Goal: Task Accomplishment & Management: Use online tool/utility

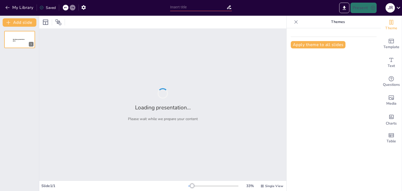
type input "Sensaciones y Estrategias: Manejo del Nivel de Activación en Competencias"
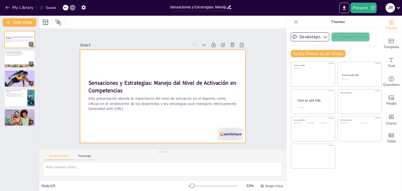
click at [152, 64] on div at bounding box center [163, 96] width 166 height 93
click at [152, 64] on div at bounding box center [161, 96] width 181 height 126
click at [16, 52] on p "Nivel de Activación en el Deporte" at bounding box center [19, 52] width 28 height 2
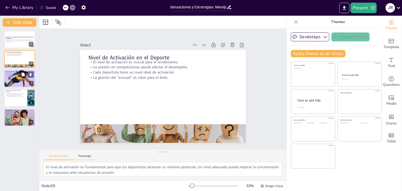
click at [20, 80] on div at bounding box center [19, 79] width 41 height 18
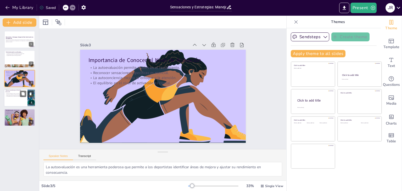
click at [17, 92] on div "Técnicas de relajación ayudan a disminuir la activación. Control de la frecuenc…" at bounding box center [15, 94] width 20 height 5
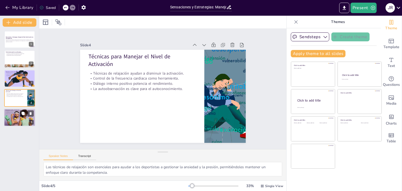
click at [18, 111] on p "Identificar momentos clave es esencial." at bounding box center [19, 111] width 28 height 1
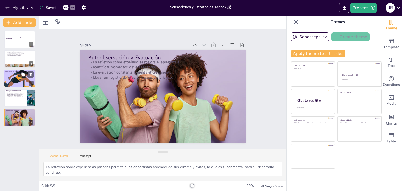
click at [20, 75] on p "La autoconciencia mejora el enfoque y la atención." at bounding box center [19, 75] width 28 height 1
type textarea "La autoevaluación es una herramienta poderosa que permite a los deportistas ide…"
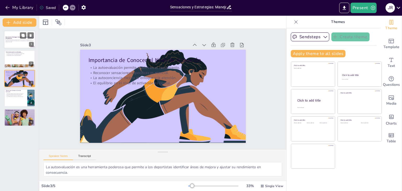
click at [14, 35] on div at bounding box center [19, 40] width 31 height 18
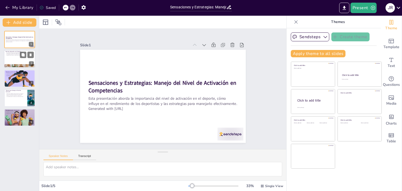
click at [11, 59] on div at bounding box center [19, 59] width 31 height 18
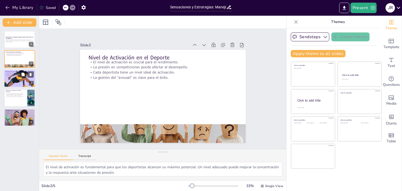
click at [18, 79] on div at bounding box center [19, 79] width 41 height 18
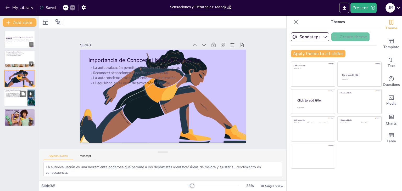
click at [18, 93] on p "Técnicas de relajación ayudan a disminuir la activación." at bounding box center [15, 93] width 20 height 1
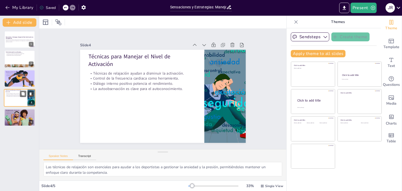
click at [18, 93] on p "Técnicas de relajación ayudan a disminuir la activación." at bounding box center [15, 93] width 20 height 1
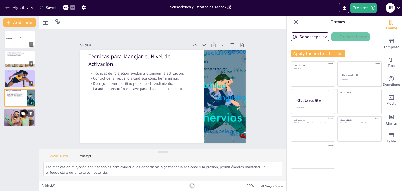
click at [19, 117] on div at bounding box center [19, 118] width 39 height 18
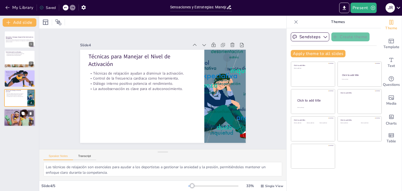
type textarea "La reflexión sobre experiencias pasadas permite a los deportistas aprender de s…"
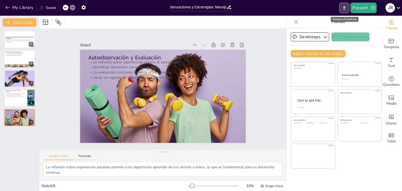
click at [344, 8] on icon "Export to PowerPoint" at bounding box center [343, 8] width 3 height 4
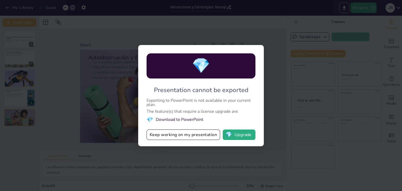
click at [266, 59] on div "💎 Presentation cannot be exported Exporting to PowerPoint is not available in y…" at bounding box center [201, 95] width 402 height 191
click at [293, 86] on div "💎 Presentation cannot be exported Exporting to PowerPoint is not available in y…" at bounding box center [201, 95] width 402 height 191
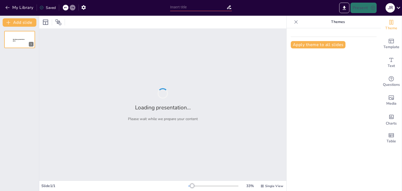
type input "Sensaciones y Estrategias: Manejo del Nivel de Activación en Competencias"
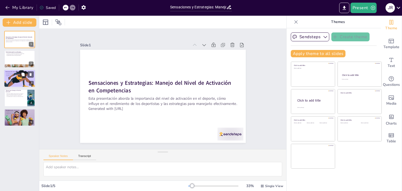
click at [21, 77] on div at bounding box center [19, 79] width 41 height 18
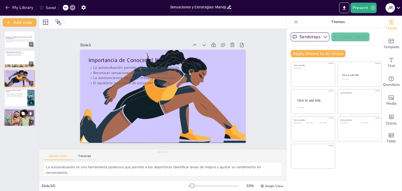
click at [20, 120] on div at bounding box center [19, 118] width 39 height 18
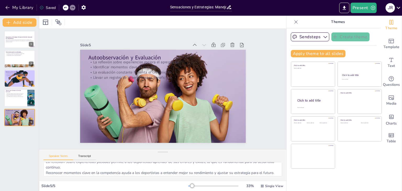
scroll to position [2, 0]
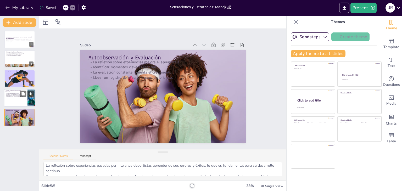
click at [25, 101] on div at bounding box center [19, 98] width 31 height 18
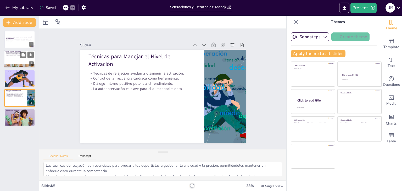
click at [20, 58] on div at bounding box center [19, 59] width 31 height 18
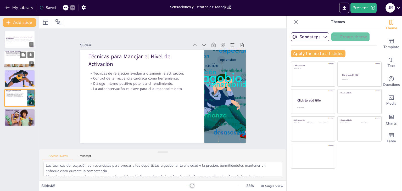
type textarea "El nivel de activación es fundamental para que los deportistas alcancen su máxi…"
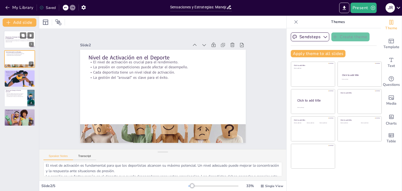
click at [17, 44] on div at bounding box center [19, 40] width 31 height 18
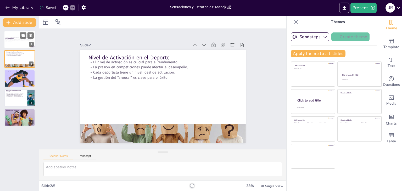
scroll to position [0, 0]
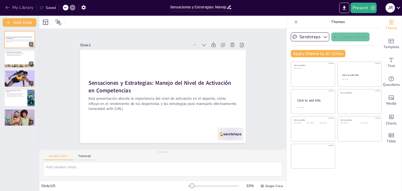
click at [6, 6] on icon "button" at bounding box center [7, 7] width 5 height 5
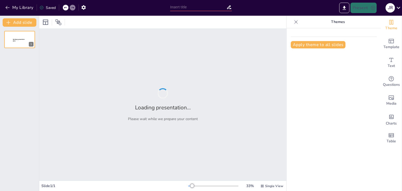
type input "Sensaciones y Estrategias: Manejo del Nivel de Activación en Competencias"
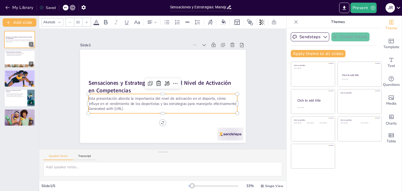
click at [130, 95] on p "Esta presentación aborda la importancia del nivel de activación en el deporte, …" at bounding box center [160, 100] width 148 height 41
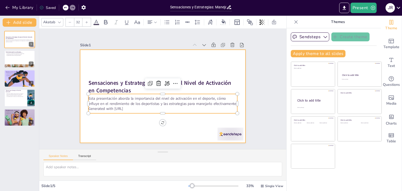
click at [88, 75] on div at bounding box center [162, 96] width 174 height 110
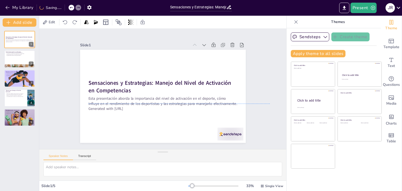
drag, startPoint x: 88, startPoint y: 75, endPoint x: 112, endPoint y: 82, distance: 25.3
click at [112, 59] on div "Sensaciones y Estrategias: Manejo del Nivel de Activación en Competencias Esta …" at bounding box center [166, 49] width 164 height 17
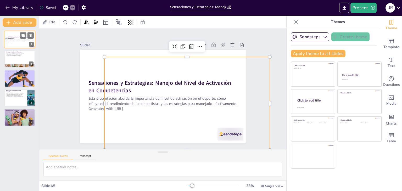
drag, startPoint x: 26, startPoint y: 43, endPoint x: 14, endPoint y: 44, distance: 12.1
click at [14, 44] on div at bounding box center [19, 40] width 31 height 18
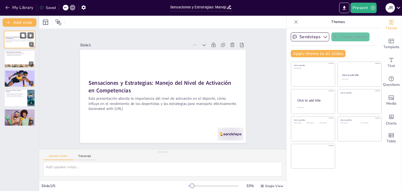
click at [31, 44] on div "1" at bounding box center [31, 44] width 5 height 5
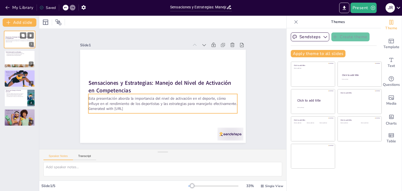
drag, startPoint x: 31, startPoint y: 44, endPoint x: 18, endPoint y: 42, distance: 14.1
click at [18, 42] on p "Generated with Sendsteps.ai" at bounding box center [19, 41] width 28 height 1
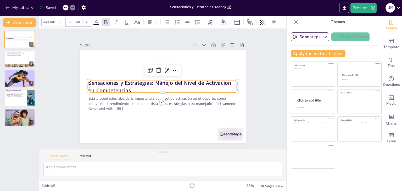
click at [101, 82] on strong "Sensaciones y Estrategias: Manejo del Nivel de Activación en Competencias" at bounding box center [160, 81] width 140 height 51
click at [175, 70] on icon at bounding box center [178, 73] width 7 height 7
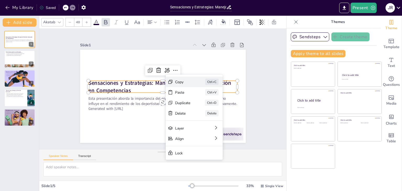
click at [208, 118] on div "Copy" at bounding box center [216, 122] width 16 height 8
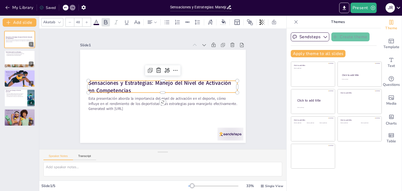
click at [114, 85] on strong "Sensaciones y Estrategias: Manejo del Nivel de Activación en Competencias" at bounding box center [160, 81] width 140 height 51
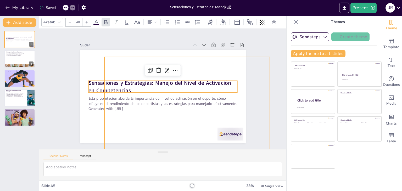
click at [77, 59] on div at bounding box center [158, 95] width 189 height 173
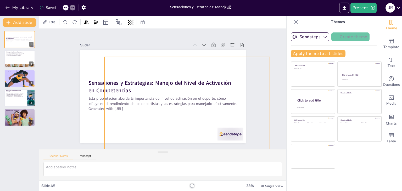
click at [101, 65] on div at bounding box center [162, 96] width 174 height 110
click at [101, 65] on div at bounding box center [157, 94] width 185 height 180
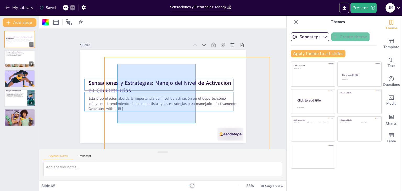
drag, startPoint x: 117, startPoint y: 64, endPoint x: 195, endPoint y: 123, distance: 97.3
click at [195, 123] on div at bounding box center [160, 96] width 186 height 140
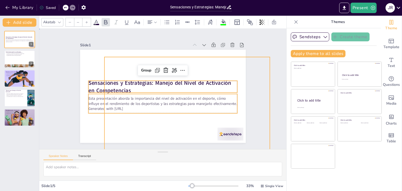
click at [208, 125] on div at bounding box center [162, 96] width 174 height 110
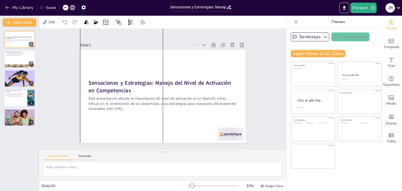
drag, startPoint x: 192, startPoint y: 112, endPoint x: 83, endPoint y: 80, distance: 113.6
click at [83, 80] on div at bounding box center [161, 96] width 181 height 126
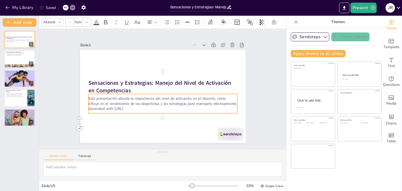
type input "32"
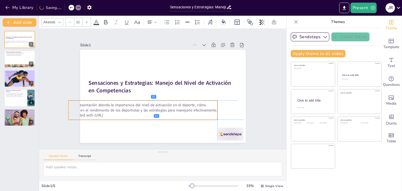
drag, startPoint x: 182, startPoint y: 110, endPoint x: 163, endPoint y: 117, distance: 20.0
click at [163, 117] on div "Esta presentación aborda la importancia del nivel de activación en el deporte, …" at bounding box center [141, 107] width 150 height 35
click at [95, 103] on p "Esta presentación aborda la importancia del nivel de activación en el deporte, …" at bounding box center [140, 105] width 149 height 26
click at [95, 103] on p "Esta presentación aborda la importancia del nivel de activación en el deporte, …" at bounding box center [139, 102] width 148 height 41
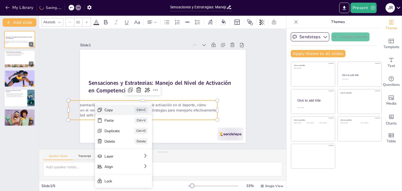
click at [138, 134] on div "Copy" at bounding box center [146, 137] width 16 height 7
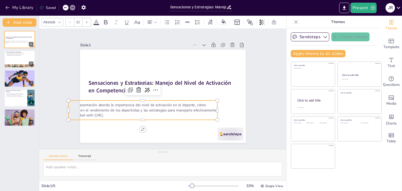
click at [122, 99] on div "Esta presentación aborda la importancia del nivel de activación en el deporte, …" at bounding box center [136, 103] width 147 height 64
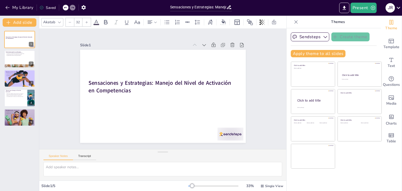
drag, startPoint x: 122, startPoint y: 99, endPoint x: 259, endPoint y: 198, distance: 169.1
click at [64, 22] on icon at bounding box center [64, 22] width 5 height 5
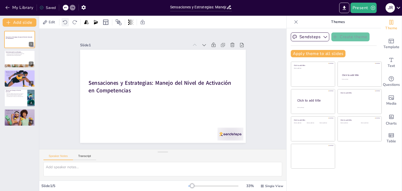
click at [64, 22] on icon at bounding box center [64, 22] width 5 height 5
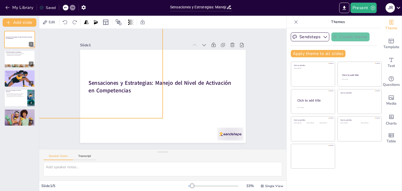
click at [104, 71] on div at bounding box center [161, 96] width 181 height 126
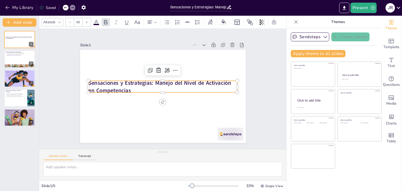
click at [109, 80] on strong "Sensaciones y Estrategias: Manejo del Nivel de Activación en Competencias" at bounding box center [160, 82] width 144 height 22
click at [157, 99] on div "Sensaciones y Estrategias: Manejo del Nivel de Activación en Competencias 0 °" at bounding box center [161, 96] width 181 height 126
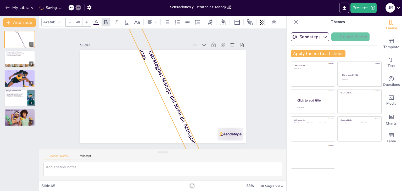
drag, startPoint x: 157, startPoint y: 99, endPoint x: 144, endPoint y: 95, distance: 14.3
click at [144, 95] on div "Sensaciones y Estrategias: Manejo del Nivel de Activación en Competencias 65 °" at bounding box center [162, 96] width 174 height 110
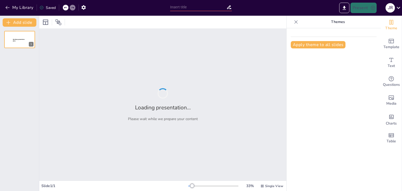
type input "Sensaciones y Estrategias: Manejo del Nivel de Activación en Competencias"
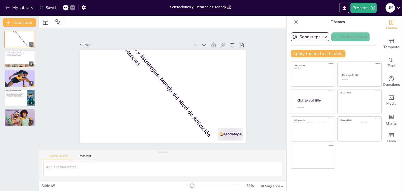
click at [65, 6] on icon at bounding box center [65, 7] width 3 height 3
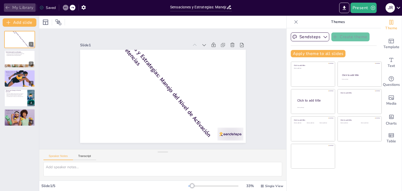
click at [4, 9] on button "My Library" at bounding box center [20, 7] width 32 height 8
